Goal: Use online tool/utility: Utilize a website feature to perform a specific function

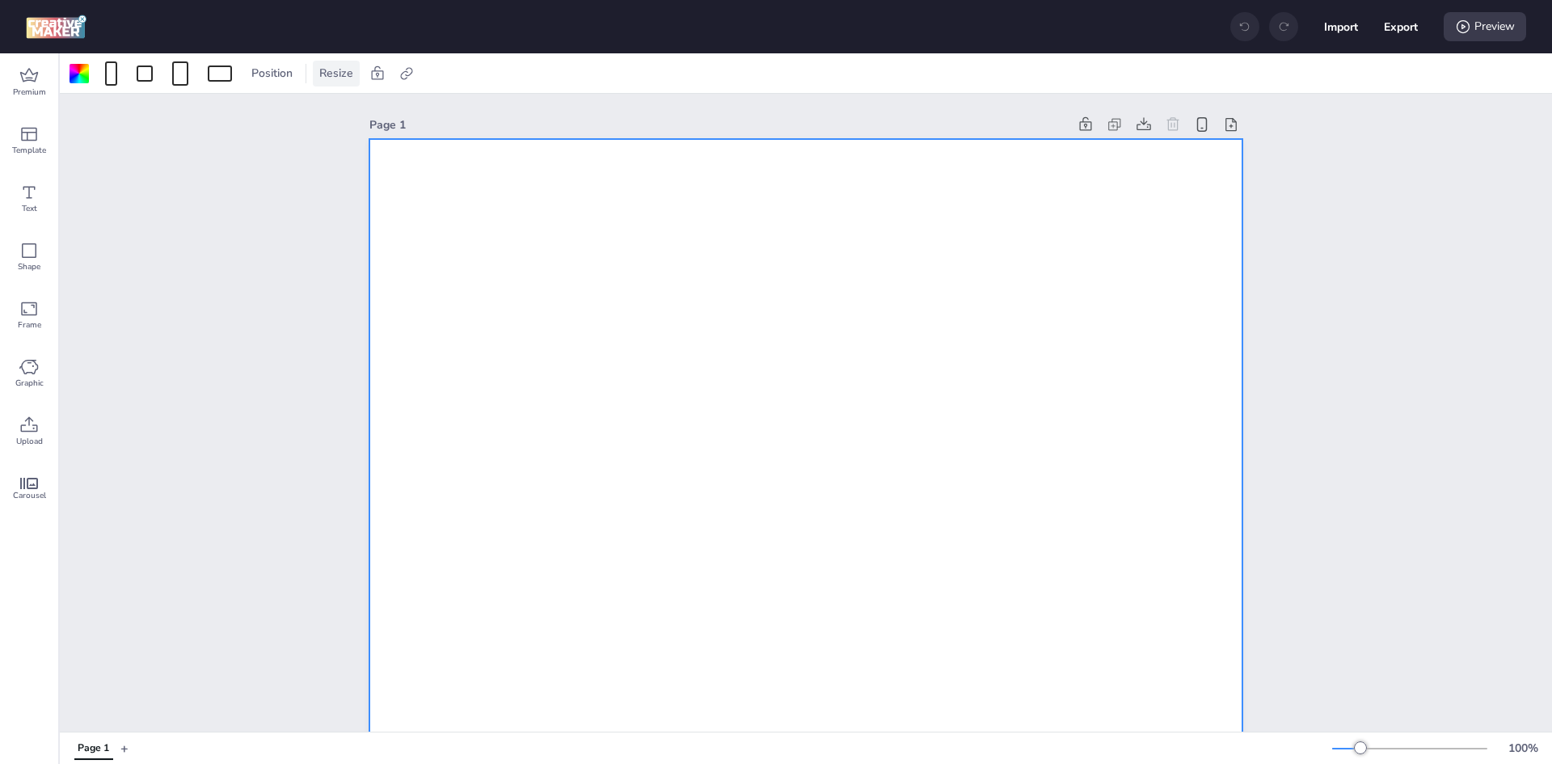
click at [314, 71] on div "Resize" at bounding box center [336, 74] width 47 height 26
click at [262, 74] on span "Position" at bounding box center [272, 73] width 48 height 17
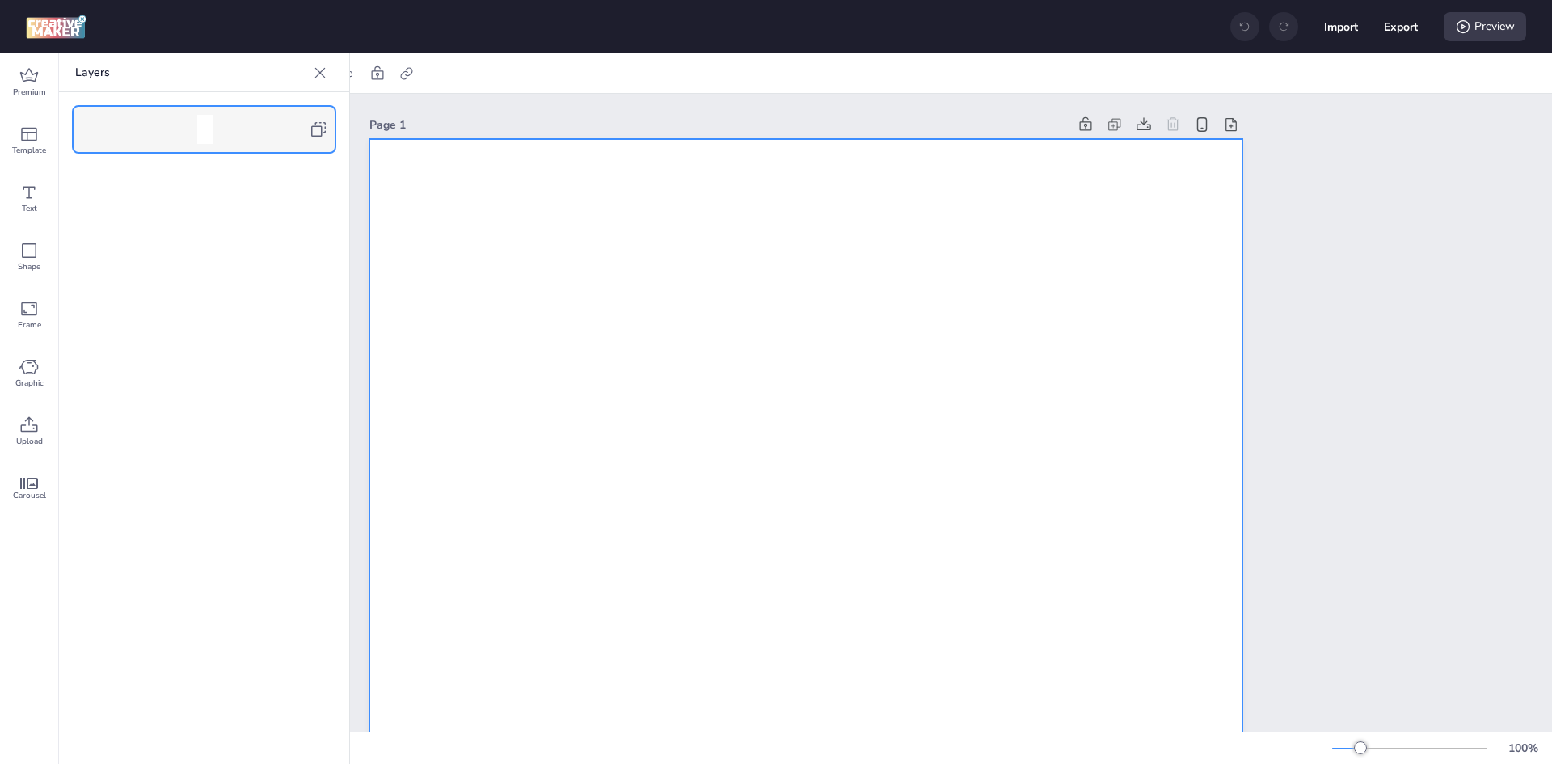
click at [316, 67] on icon at bounding box center [320, 73] width 16 height 16
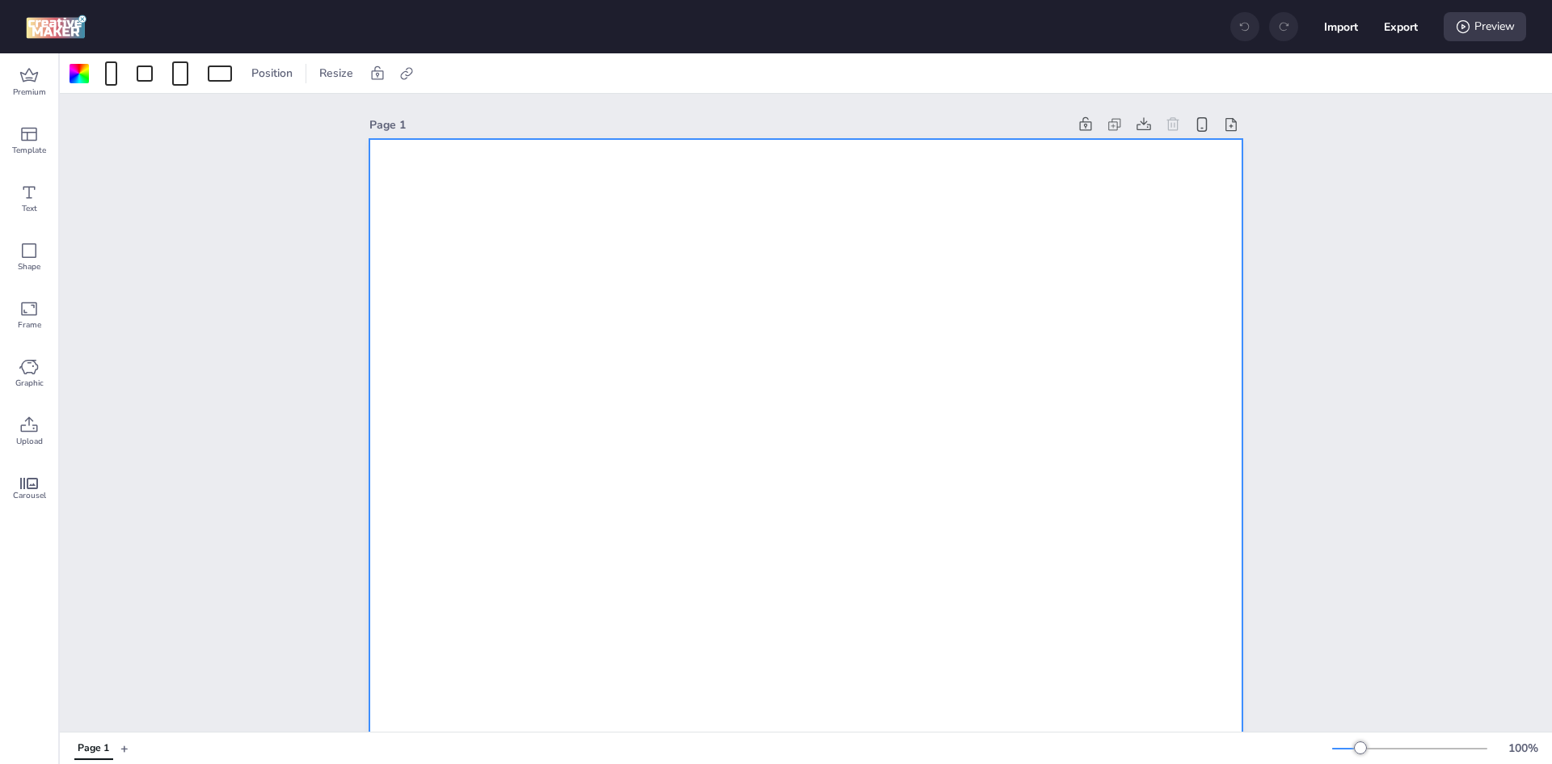
click at [126, 82] on div at bounding box center [152, 74] width 172 height 26
click at [138, 76] on div at bounding box center [145, 73] width 16 height 16
click at [208, 65] on span at bounding box center [219, 73] width 31 height 16
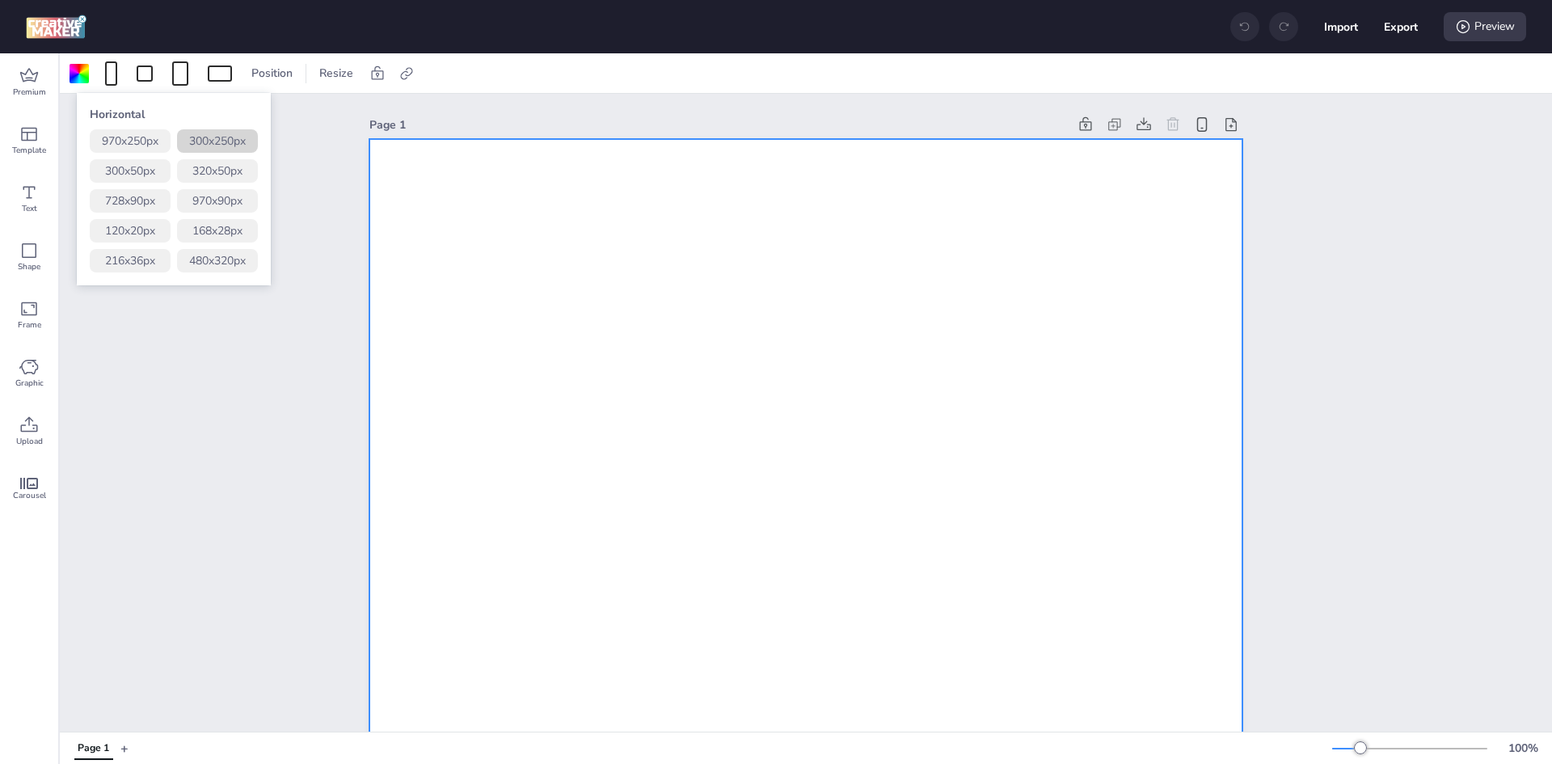
click at [238, 142] on button "300 x 250 px" at bounding box center [217, 140] width 81 height 23
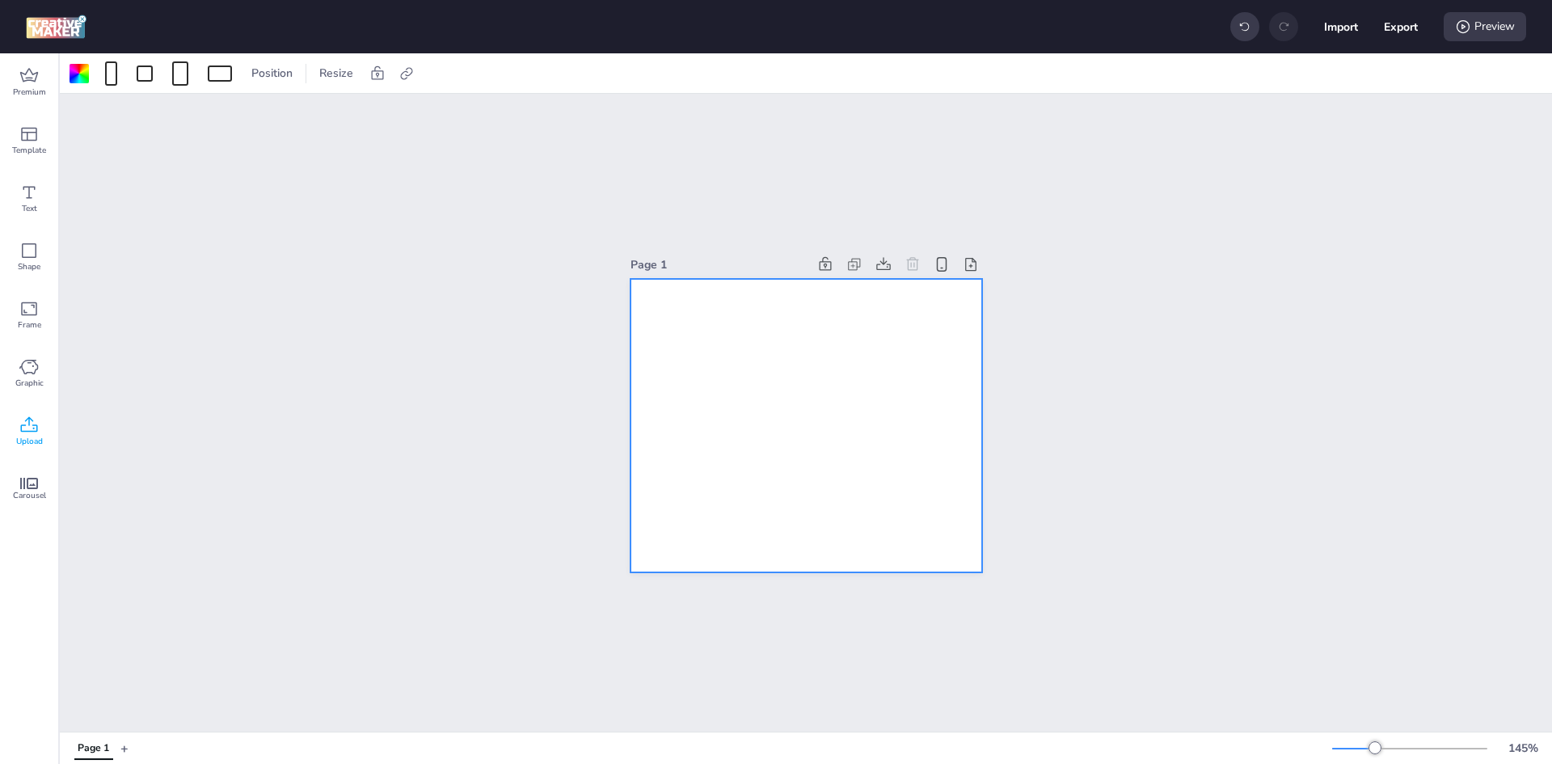
click at [47, 418] on div "Upload" at bounding box center [29, 431] width 58 height 58
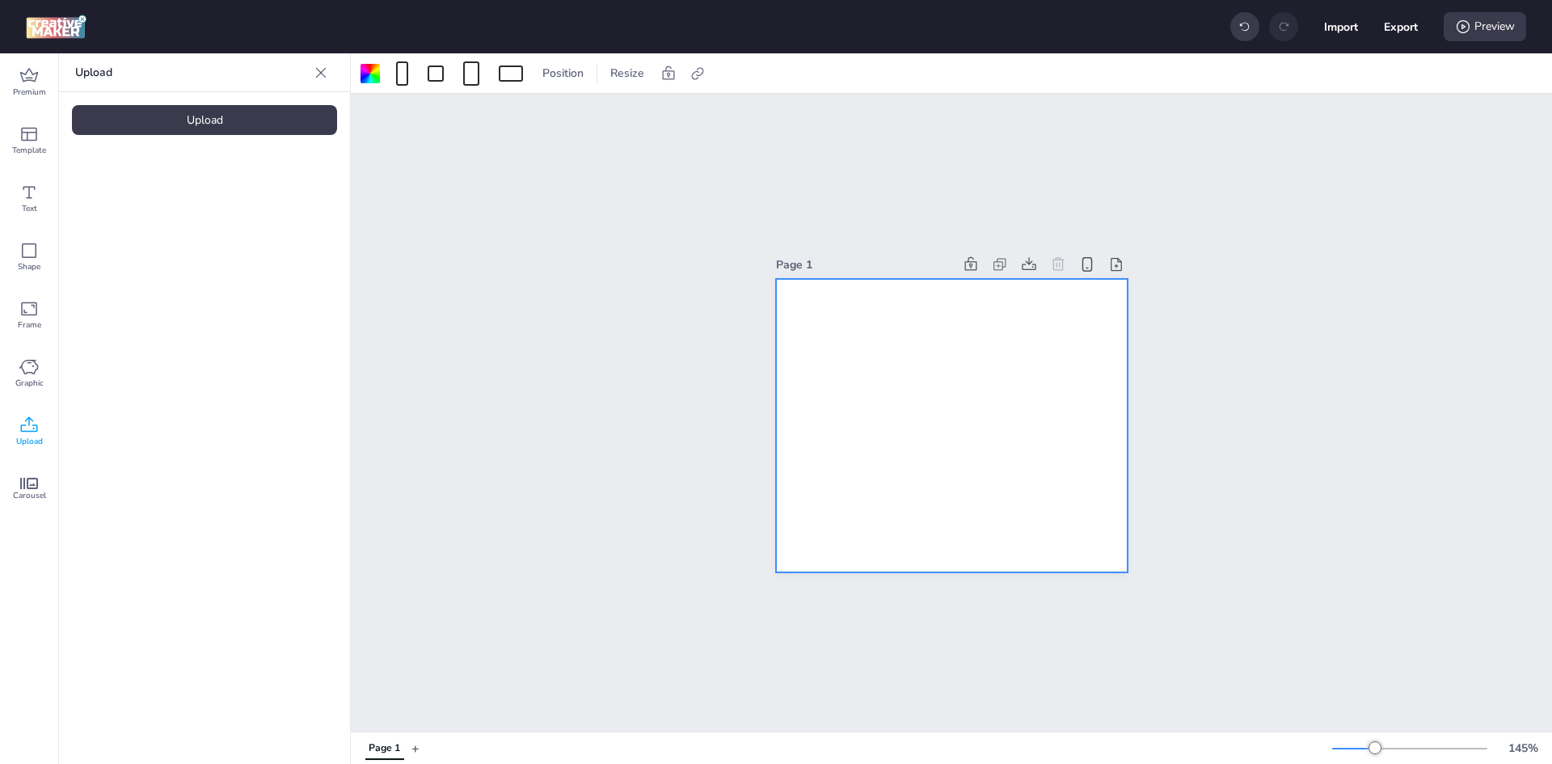
click at [192, 128] on div "Upload" at bounding box center [204, 120] width 265 height 30
click at [158, 217] on img at bounding box center [136, 225] width 99 height 17
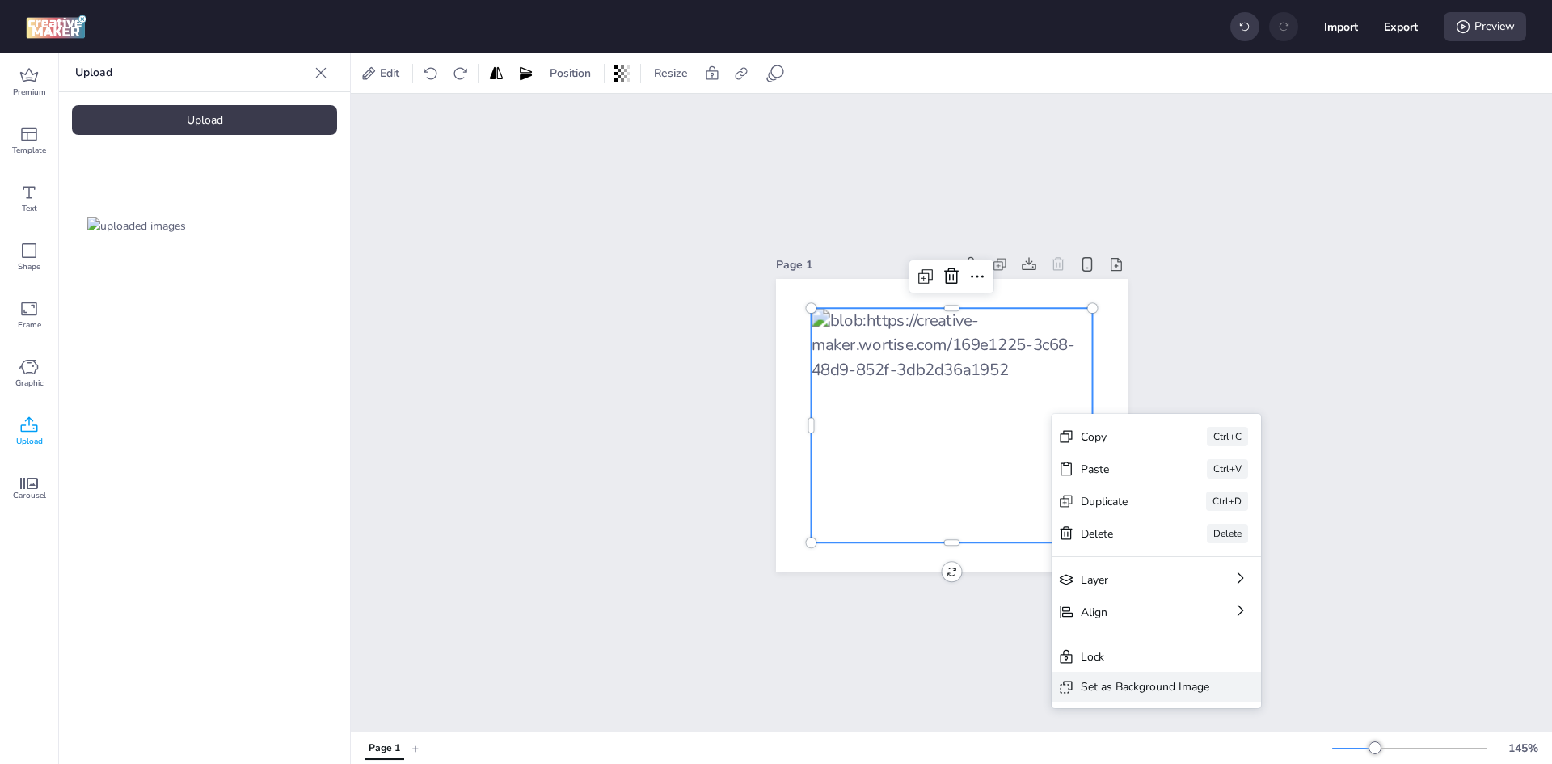
click at [1173, 681] on div "Set as Background Image" at bounding box center [1145, 686] width 128 height 17
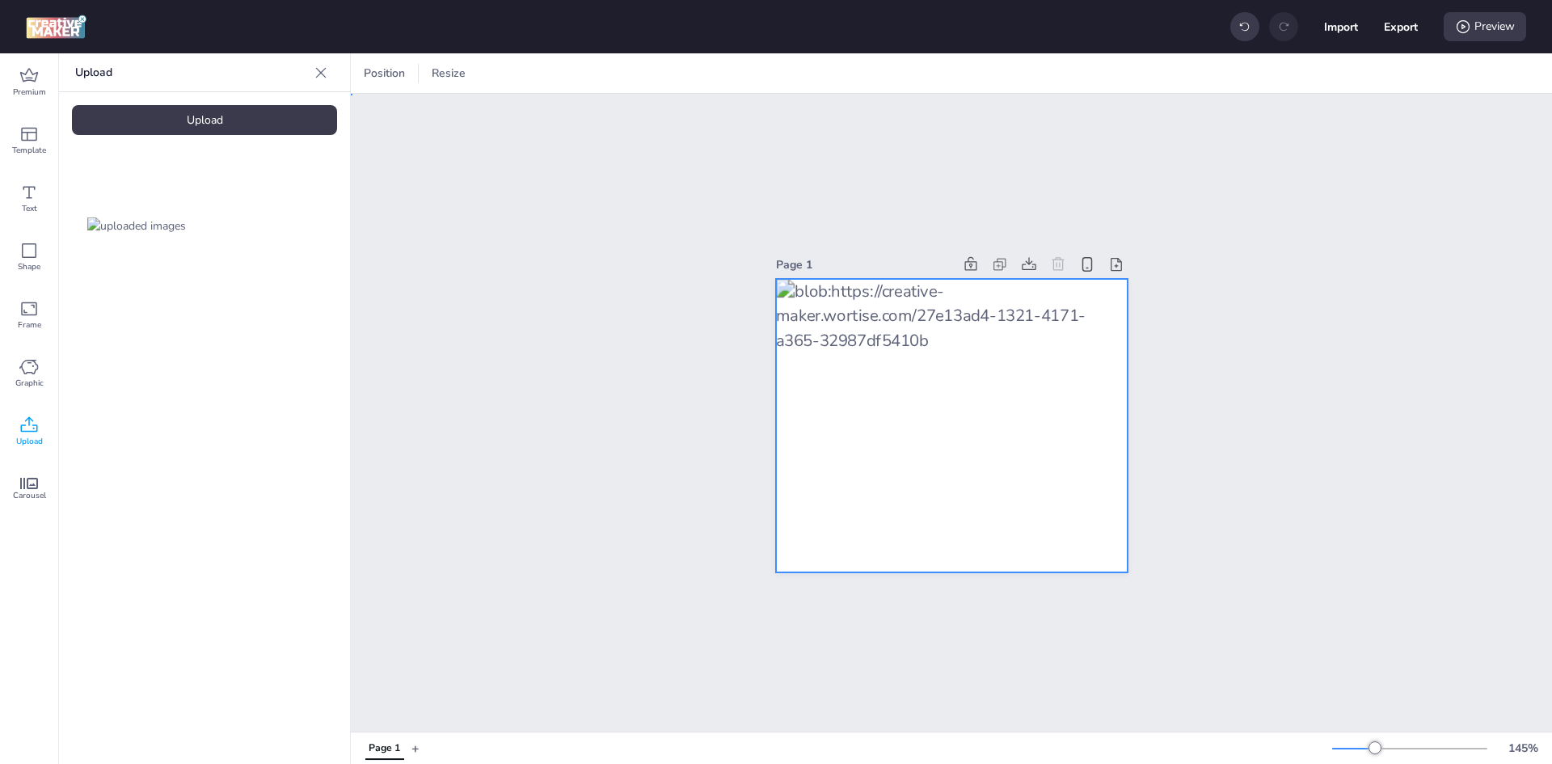
click at [1025, 377] on div at bounding box center [952, 425] width 352 height 293
click at [908, 65] on div at bounding box center [919, 74] width 23 height 26
click at [812, 118] on span "Activate hyperlink" at bounding box center [815, 114] width 90 height 17
click at [760, 118] on input "Activate hyperlink" at bounding box center [754, 121] width 11 height 11
checkbox input "true"
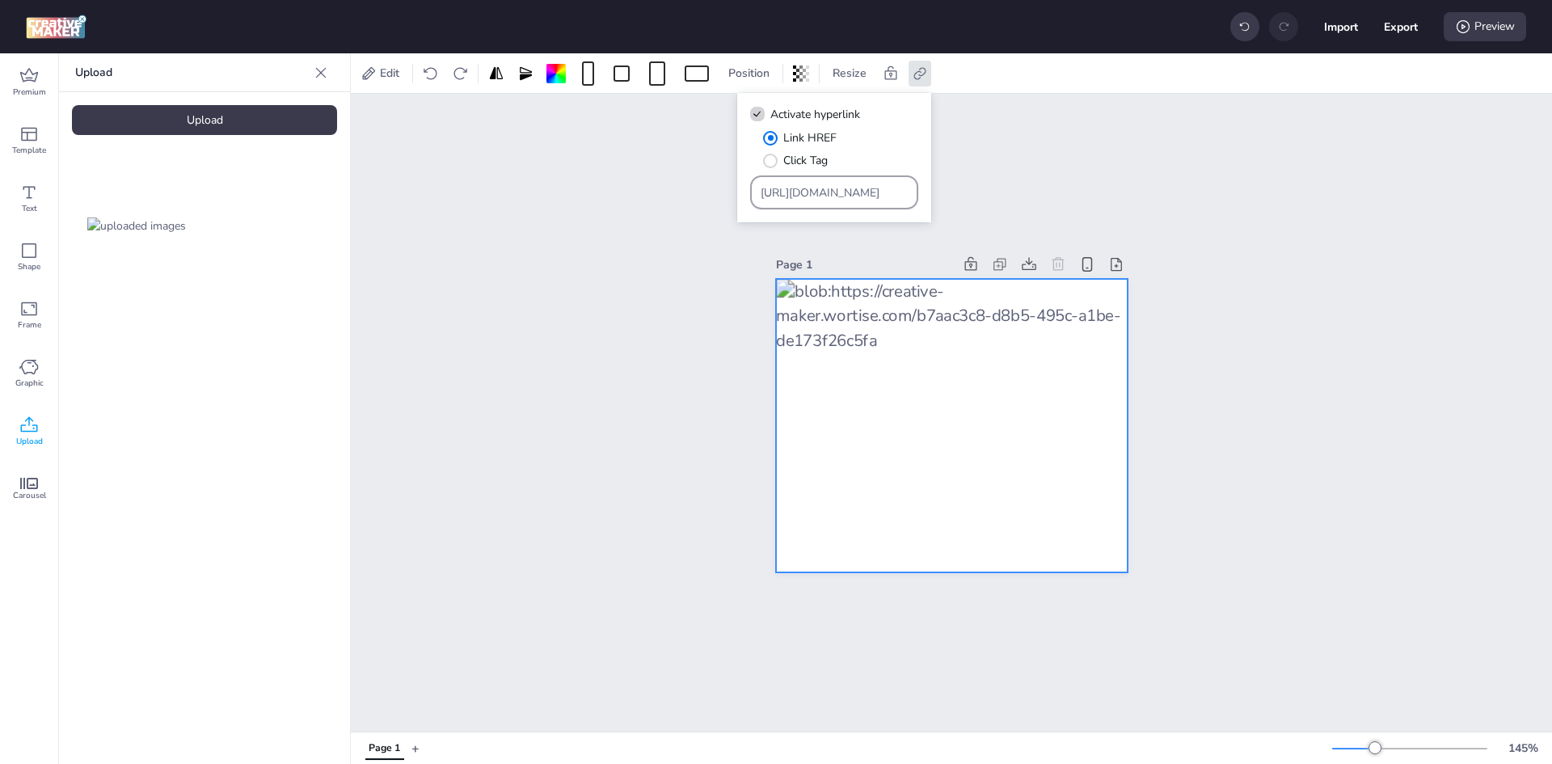
click at [810, 188] on input "[URL][DOMAIN_NAME]" at bounding box center [834, 192] width 148 height 17
paste input "[DOMAIN_NAME][URL][GEOGRAPHIC_DATA]"
type input "[URL][DOMAIN_NAME]"
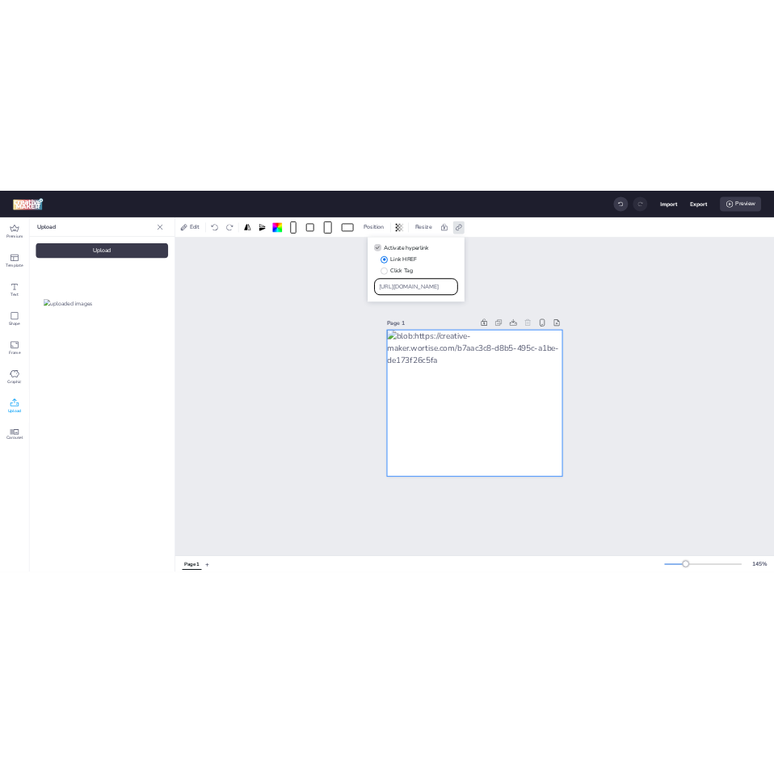
scroll to position [0, 1998]
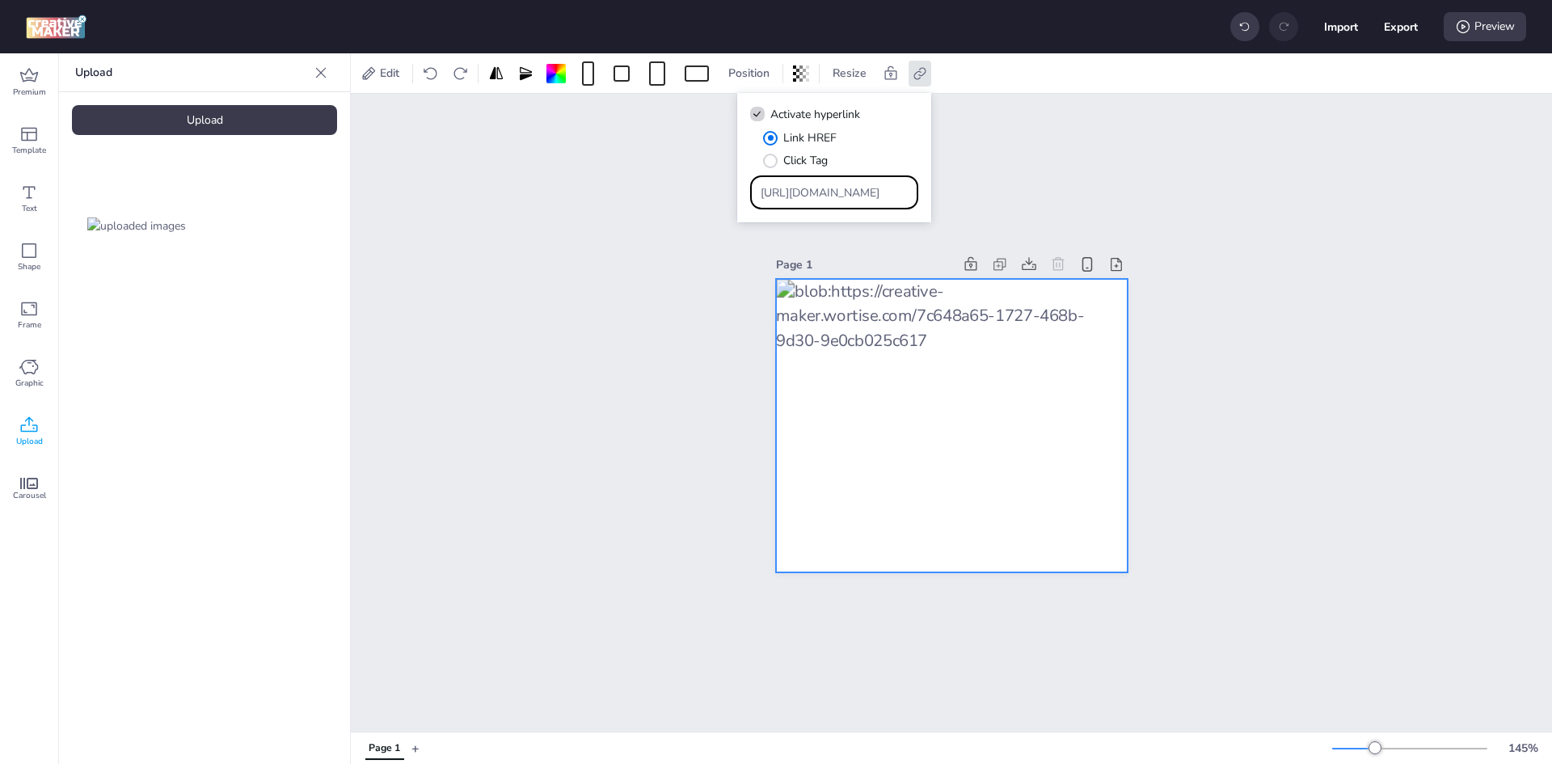
click at [1041, 168] on div "Page 1" at bounding box center [951, 413] width 1201 height 638
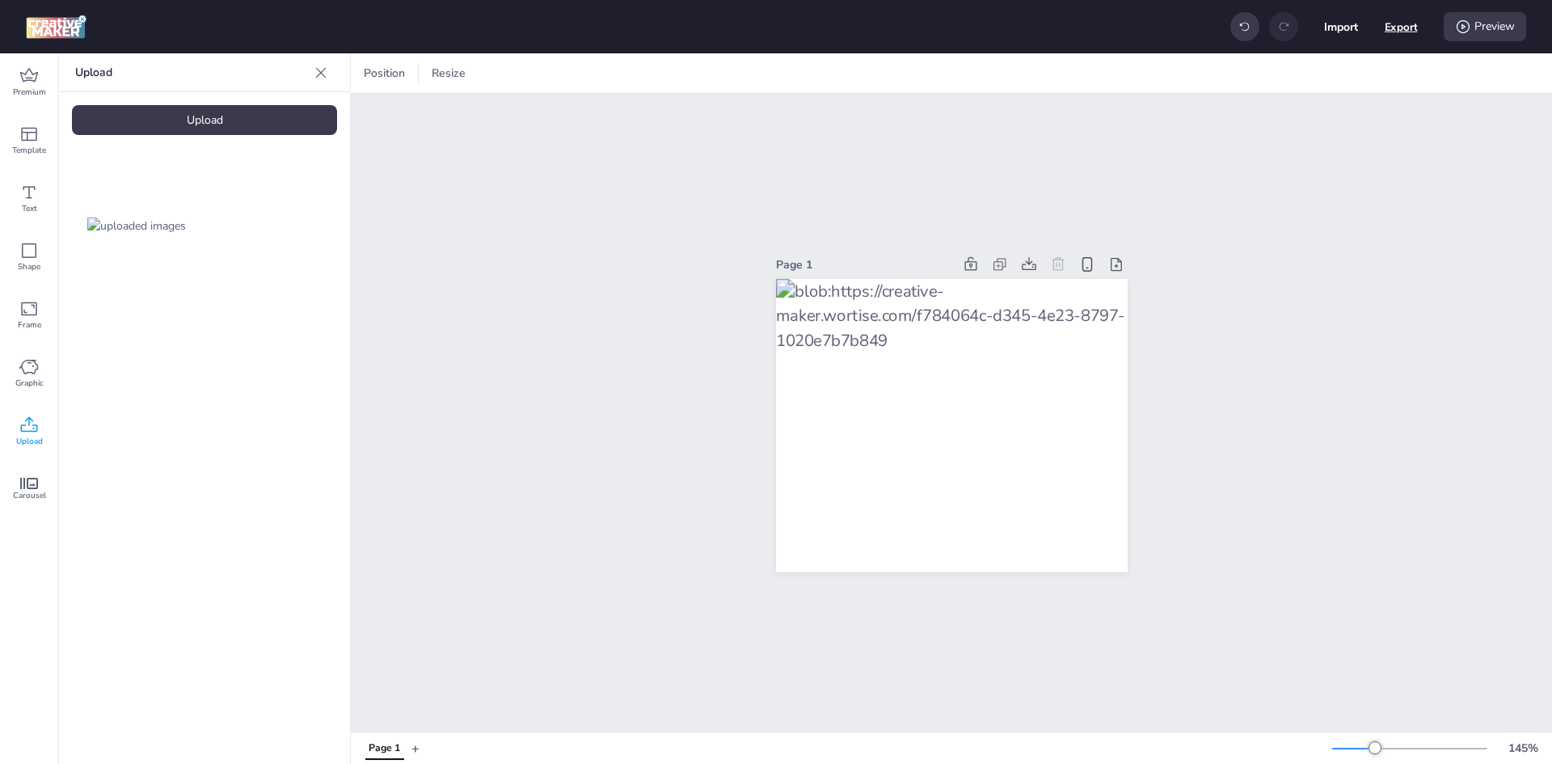
click at [1392, 15] on button "Export" at bounding box center [1400, 27] width 33 height 33
select select "html"
click at [1309, 119] on button "Download" at bounding box center [1329, 131] width 152 height 32
